Goal: Transaction & Acquisition: Purchase product/service

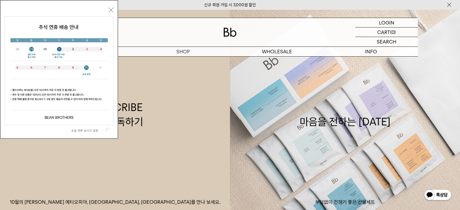
click at [112, 11] on button "닫기" at bounding box center [111, 10] width 5 height 5
click at [111, 11] on button "닫기" at bounding box center [111, 10] width 5 height 5
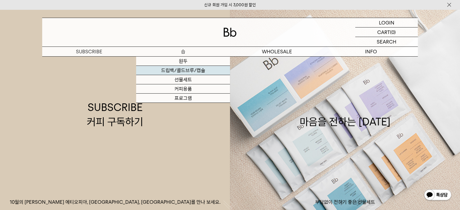
click at [186, 69] on link "드립백/콜드브루/캡슐" at bounding box center [183, 70] width 94 height 9
